Goal: Find specific page/section: Find specific page/section

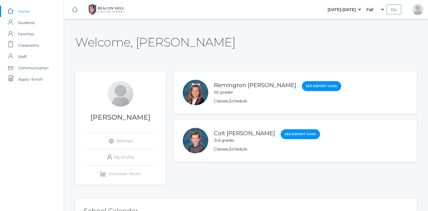
click at [30, 21] on span "Students" at bounding box center [26, 22] width 17 height 11
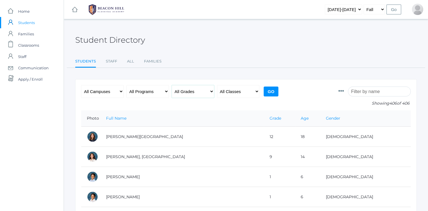
click at [207, 93] on select "All Grades Grammar - Kindergarten - 1st Grade - 2nd Grade - 3rd Grade - 4th Gra…" at bounding box center [193, 91] width 42 height 13
click at [230, 89] on select "All Classes Grammar - *KIND - Kindergarten AM - *KIND - Kindergarten PM - *KNDC…" at bounding box center [238, 91] width 42 height 13
select select "1957"
click at [217, 85] on select "All Classes Grammar - *KIND - Kindergarten AM - *KIND - Kindergarten PM - *KNDC…" at bounding box center [238, 91] width 42 height 13
click at [274, 94] on input "Go" at bounding box center [270, 92] width 15 height 10
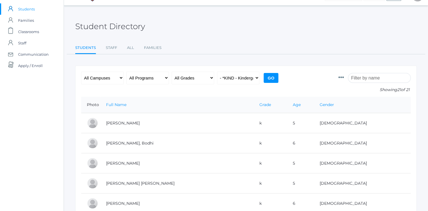
scroll to position [3, 0]
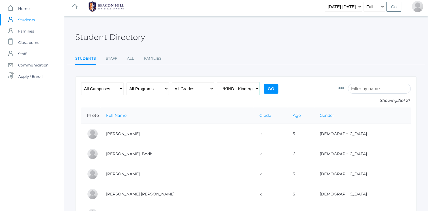
click at [241, 93] on select "All Classes Grammar - *KIND - Kindergarten AM - *KIND - Kindergarten PM - *KNDC…" at bounding box center [238, 88] width 42 height 13
select select "2131"
click at [217, 82] on select "All Classes Grammar - *KIND - Kindergarten AM - *KIND - Kindergarten PM - *KNDC…" at bounding box center [238, 88] width 42 height 13
click at [275, 88] on input "Go" at bounding box center [270, 89] width 15 height 10
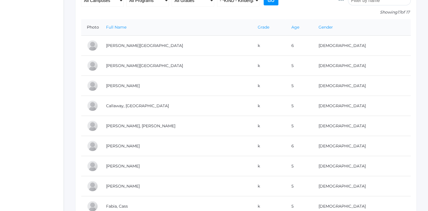
scroll to position [80, 0]
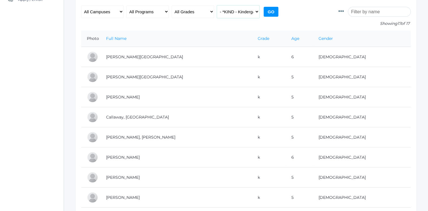
click at [249, 12] on select "All Classes Grammar - *KIND - Kindergarten AM - *KIND - Kindergarten PM - *KNDC…" at bounding box center [238, 11] width 42 height 13
select select "1957"
click at [217, 5] on select "All Classes Grammar - *KIND - Kindergarten AM - *KIND - Kindergarten PM - *KNDC…" at bounding box center [238, 11] width 42 height 13
click at [267, 14] on input "Go" at bounding box center [270, 12] width 15 height 10
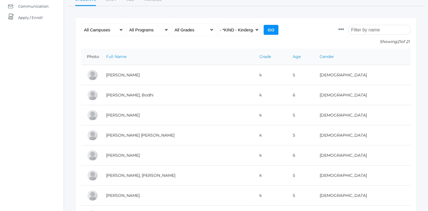
scroll to position [54, 0]
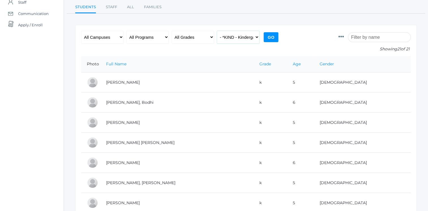
click at [240, 37] on select "All Classes Grammar - *KIND - Kindergarten AM - *KIND - Kindergarten PM - *KNDC…" at bounding box center [238, 37] width 42 height 13
select select "1958"
click at [217, 31] on select "All Classes Grammar - *KIND - Kindergarten AM - *KIND - Kindergarten PM - *KNDC…" at bounding box center [238, 37] width 42 height 13
click at [268, 34] on input "Go" at bounding box center [270, 37] width 15 height 10
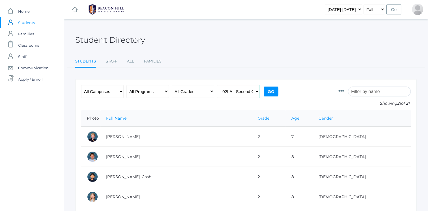
click at [243, 92] on select "All Classes Grammar - *KIND - Kindergarten AM - *KIND - Kindergarten PM - *KNDC…" at bounding box center [238, 91] width 42 height 13
select select "1970"
click at [217, 85] on select "All Classes Grammar - *KIND - Kindergarten AM - *KIND - Kindergarten PM - *KNDC…" at bounding box center [238, 91] width 42 height 13
click at [269, 93] on input "Go" at bounding box center [270, 92] width 15 height 10
click at [244, 92] on select "All Classes Grammar - *KIND - Kindergarten AM - *KIND - Kindergarten PM - *KNDC…" at bounding box center [238, 91] width 42 height 13
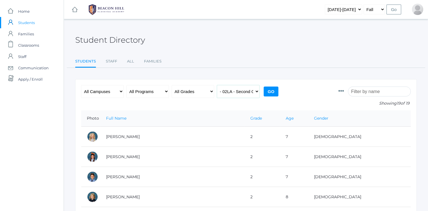
select select "1958"
click at [217, 85] on select "All Classes Grammar - *KIND - Kindergarten AM - *KIND - Kindergarten PM - *KNDC…" at bounding box center [238, 91] width 42 height 13
click at [271, 88] on input "Go" at bounding box center [270, 92] width 15 height 10
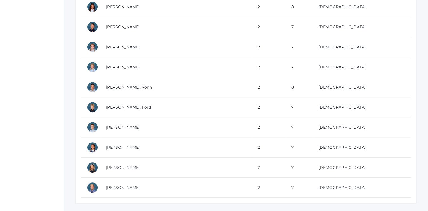
scroll to position [364, 0]
